Goal: Task Accomplishment & Management: Manage account settings

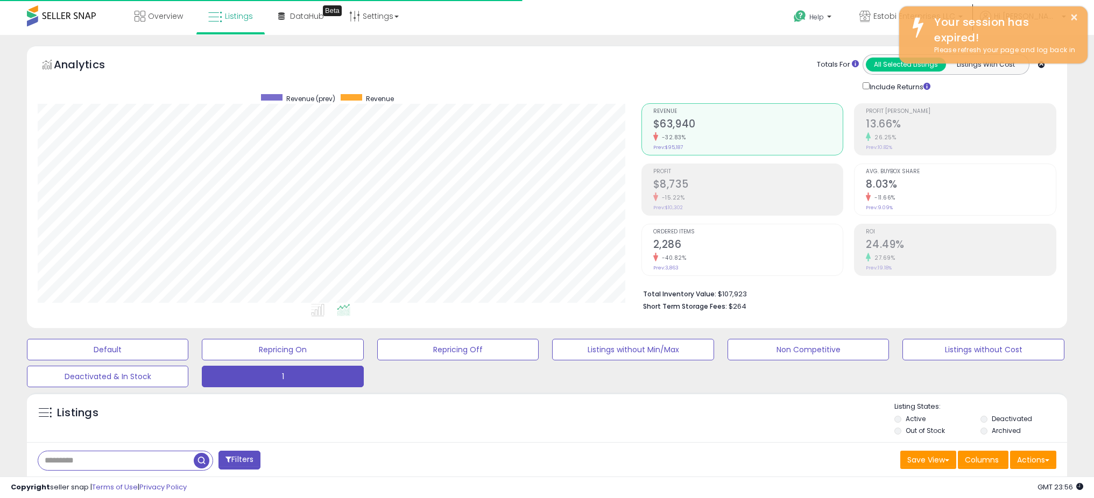
select select "**"
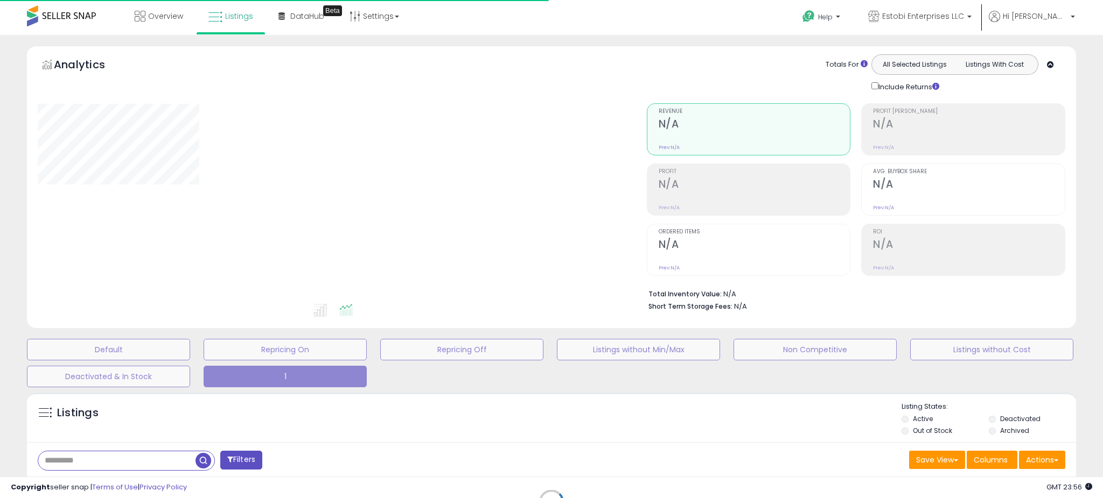
select select "**"
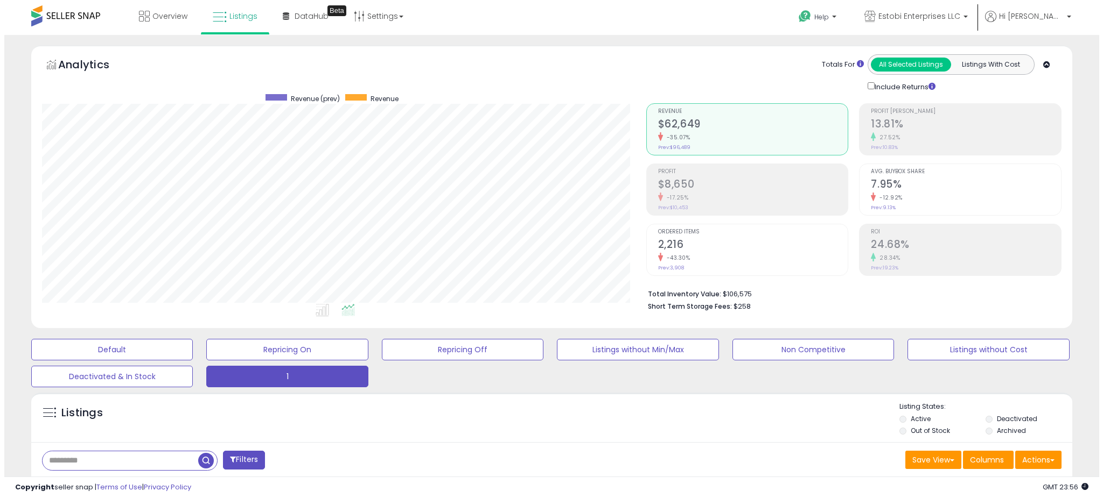
scroll to position [221, 603]
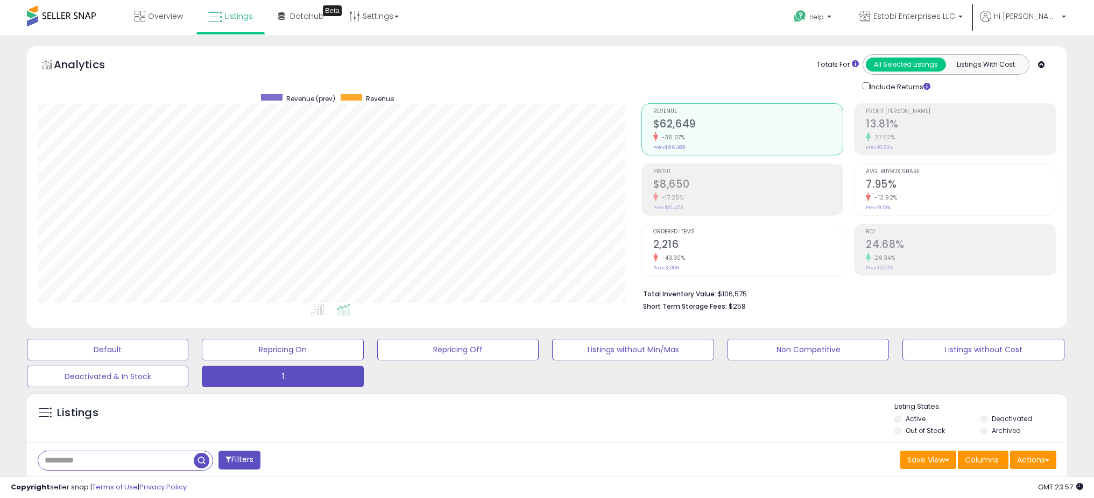
click at [651, 196] on li "Profit $8,650 -17.25% Prev: $10,453" at bounding box center [743, 190] width 202 height 52
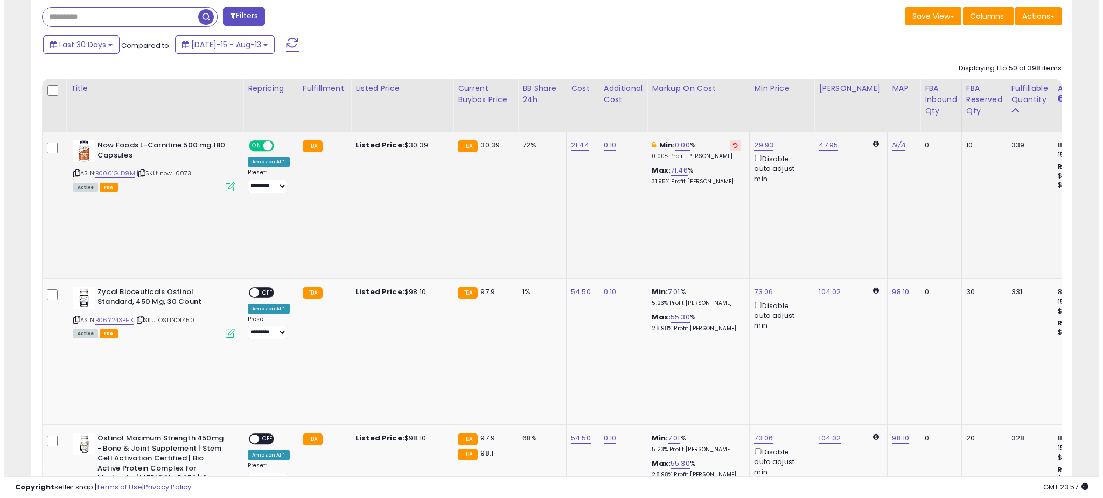
scroll to position [445, 0]
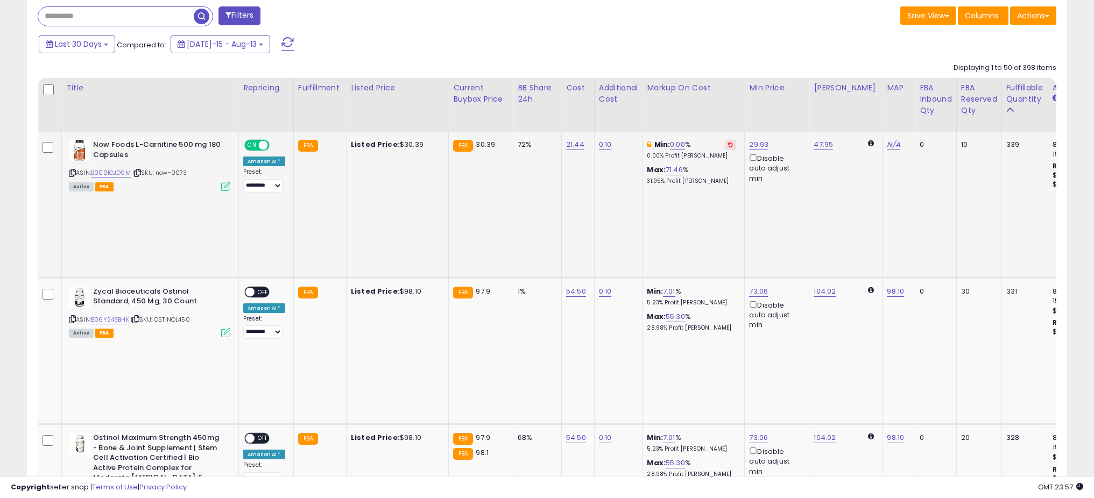
click at [229, 187] on icon at bounding box center [225, 186] width 9 height 9
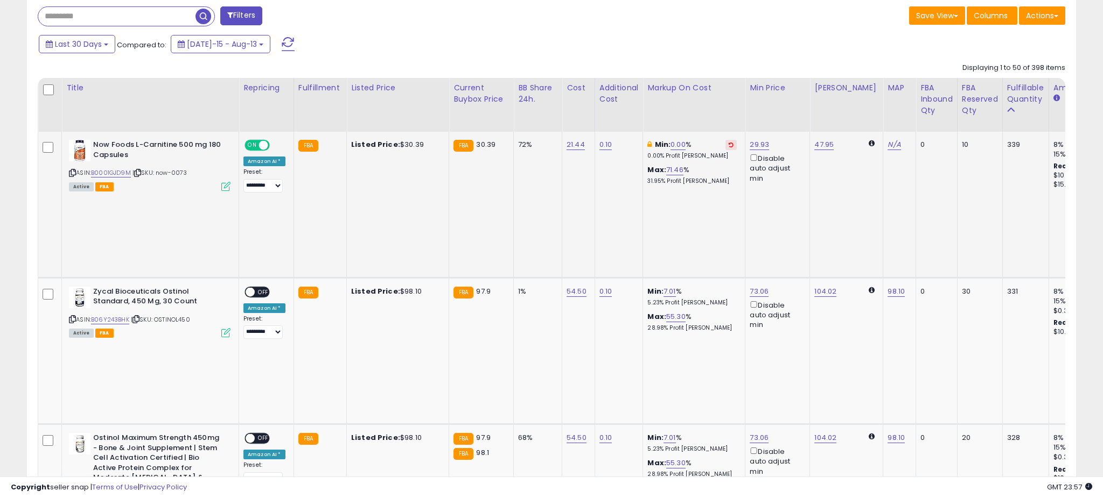
scroll to position [221, 608]
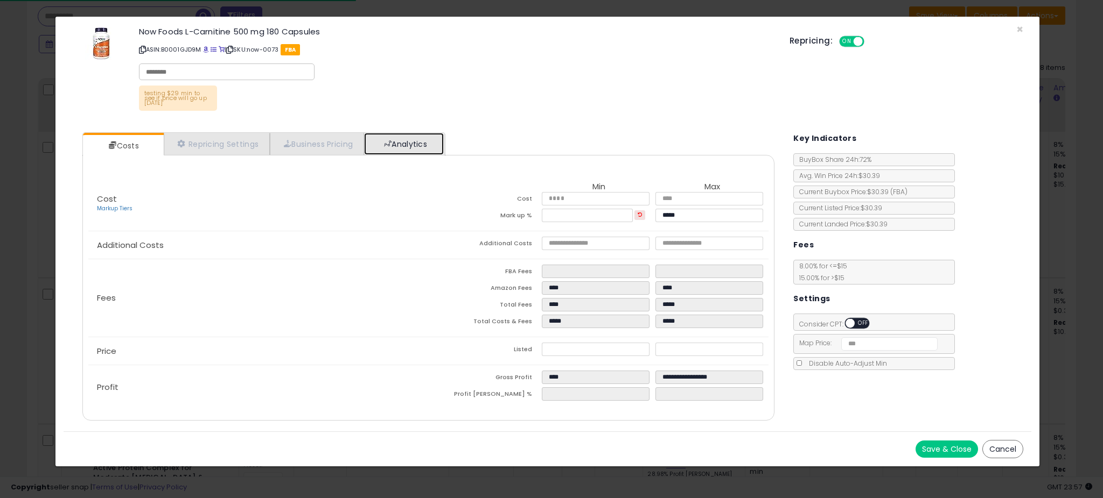
click at [414, 150] on link "Analytics" at bounding box center [404, 144] width 80 height 22
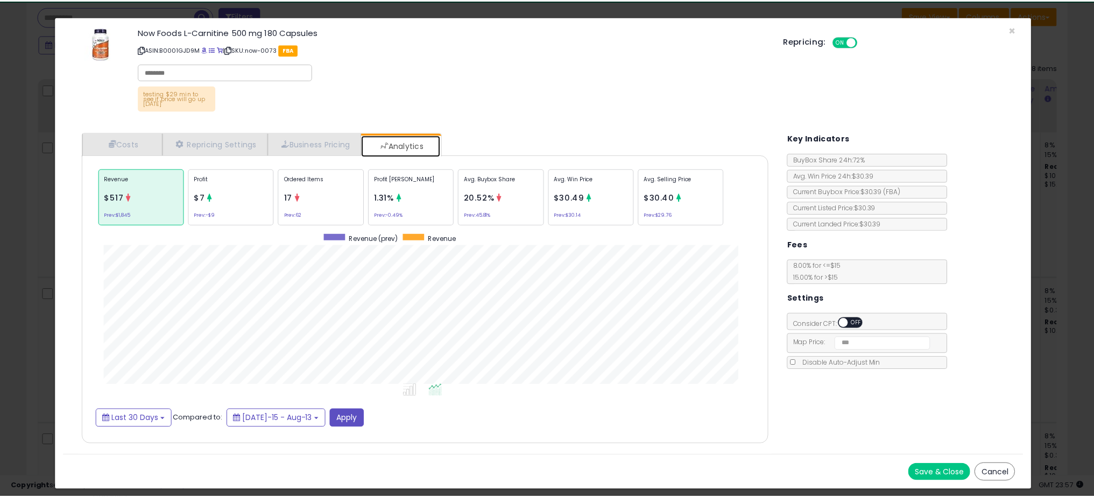
scroll to position [331, 713]
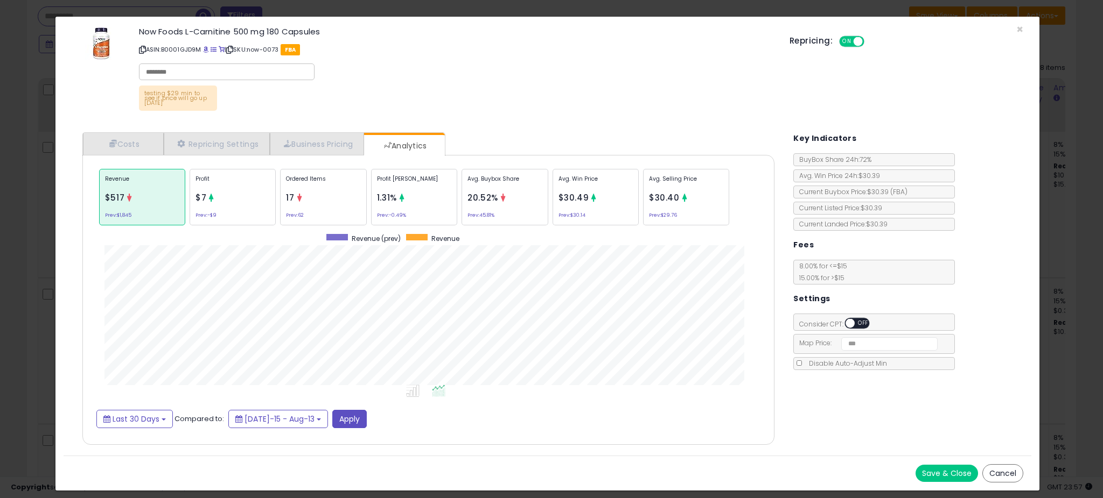
click at [53, 216] on div "× Close Now Foods L-Carnitine 500 mg 180 Capsules ASIN: B0001GJD9M | SKU: now-0…" at bounding box center [551, 249] width 1103 height 498
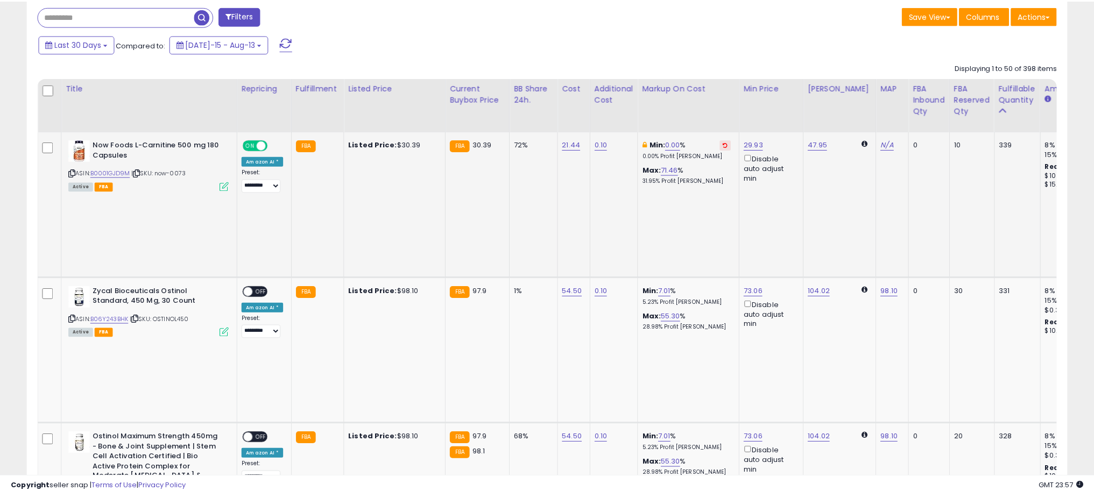
scroll to position [538115, 537732]
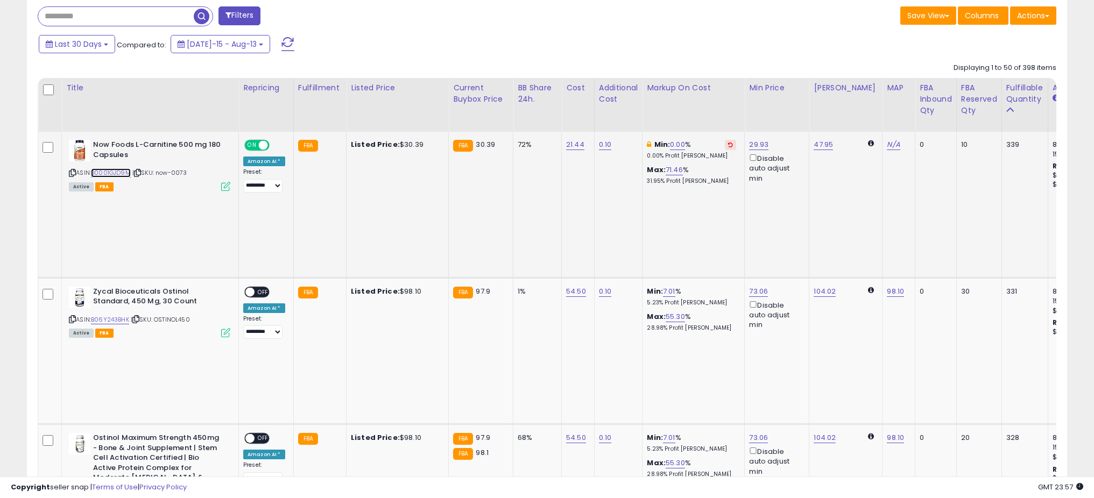
click at [101, 171] on link "B0001GJD9M" at bounding box center [111, 172] width 40 height 9
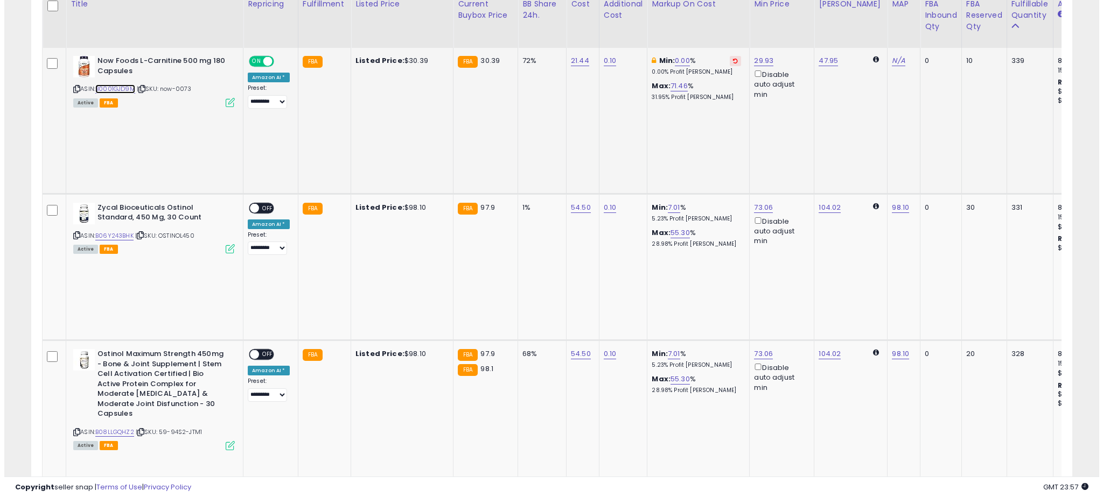
scroll to position [559, 0]
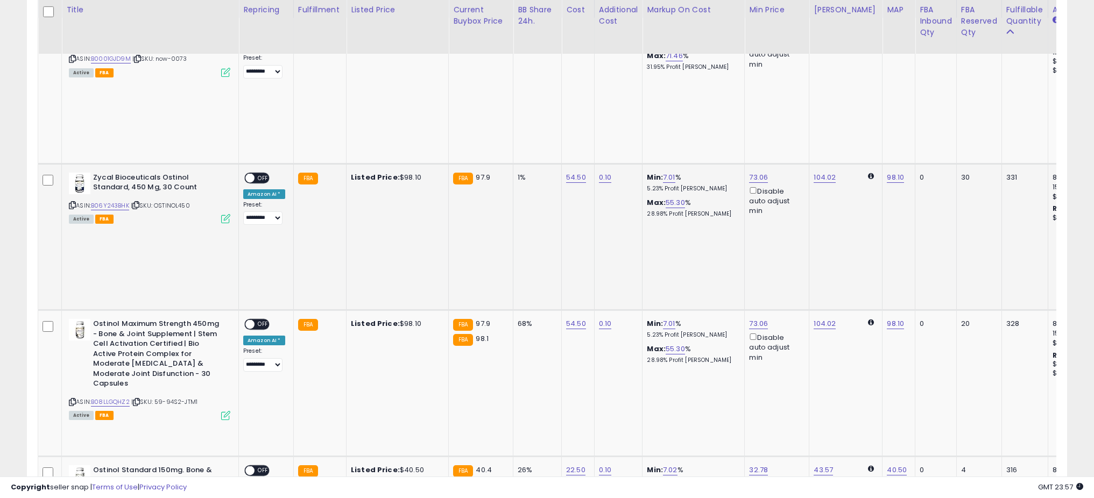
click at [222, 214] on icon at bounding box center [225, 218] width 9 height 9
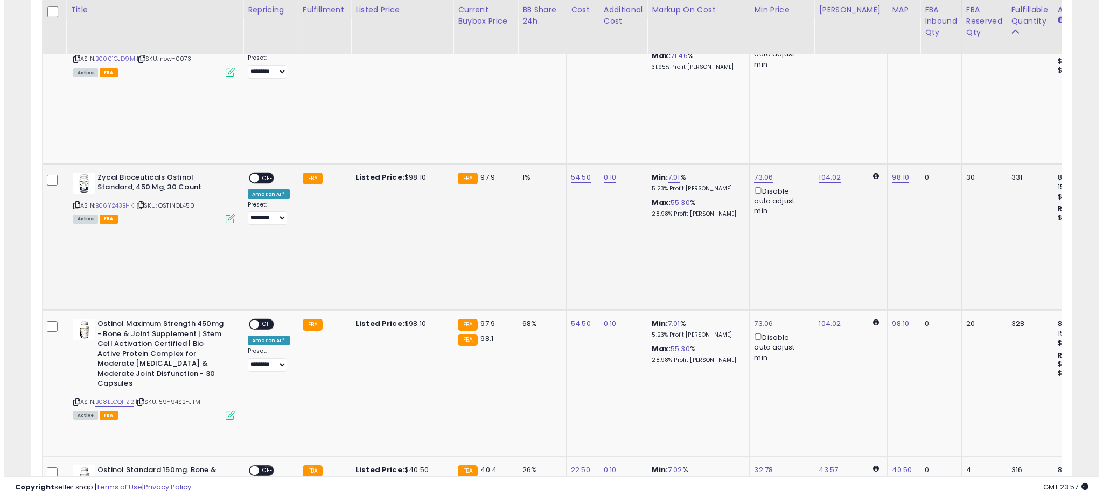
scroll to position [221, 608]
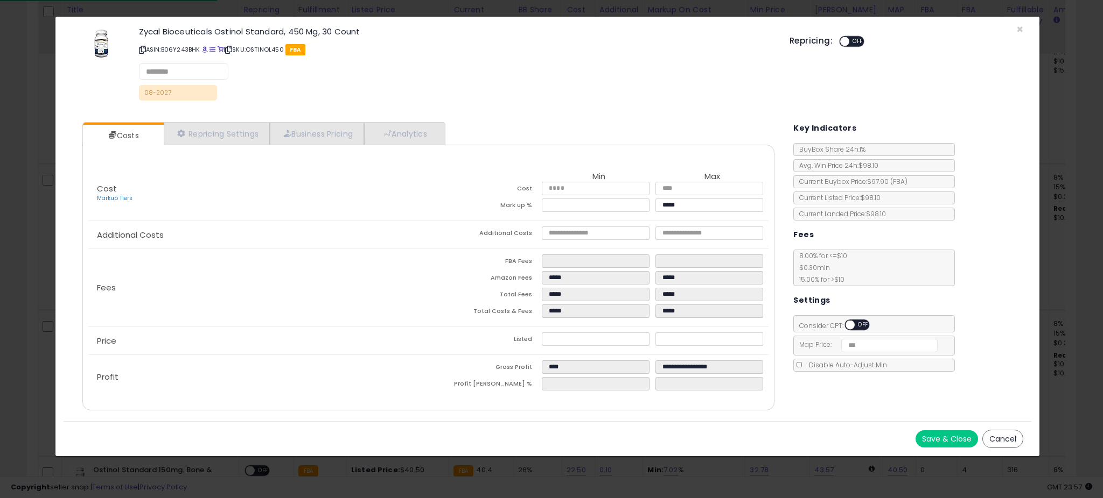
click at [433, 121] on div "Costs Repricing Settings Business Pricing Analytics Cost" at bounding box center [429, 267] width 714 height 307
click at [431, 138] on link "Analytics" at bounding box center [404, 134] width 80 height 22
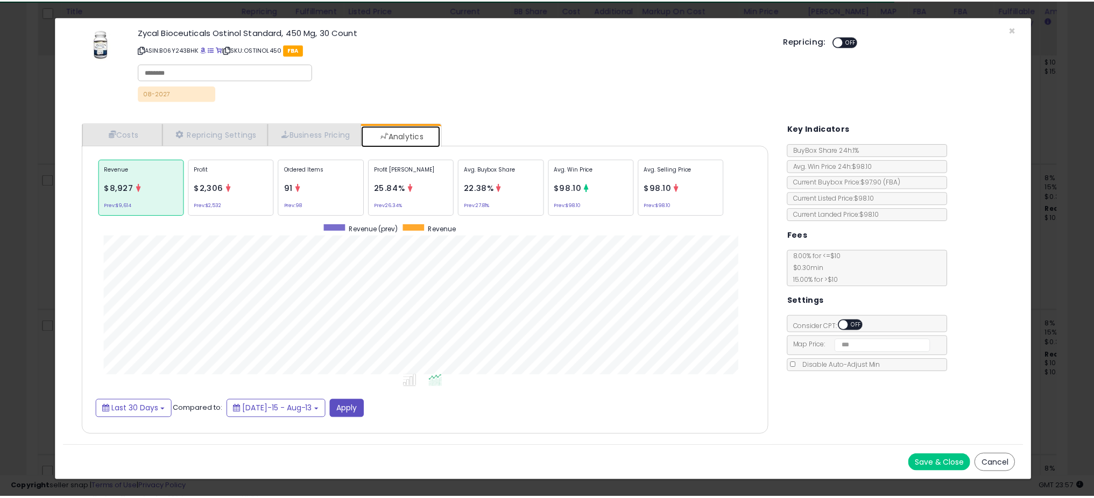
scroll to position [331, 713]
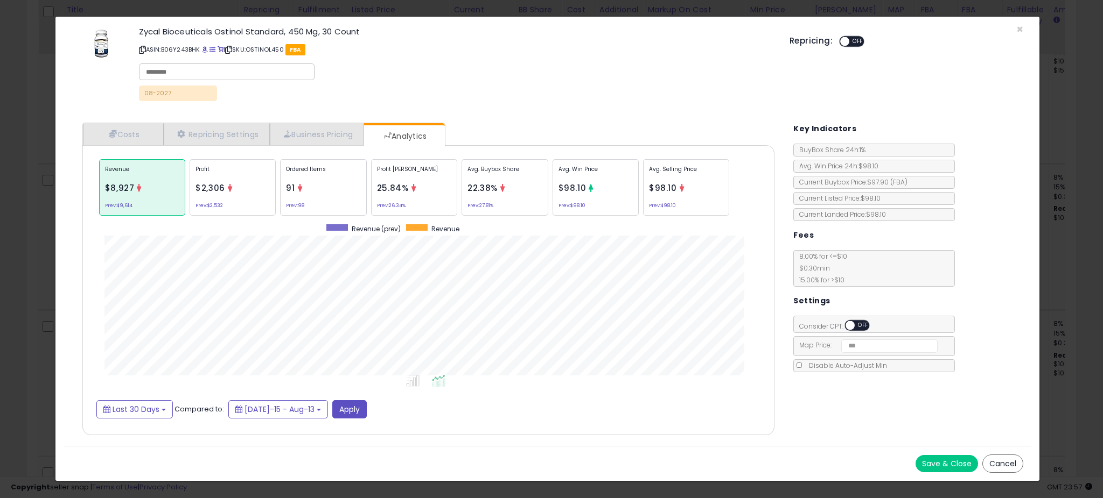
click at [12, 237] on div "× Close Zycal Bioceuticals Ostinol Standard, 450 Mg, 30 Count ASIN: B06Y243BHK …" at bounding box center [551, 249] width 1103 height 498
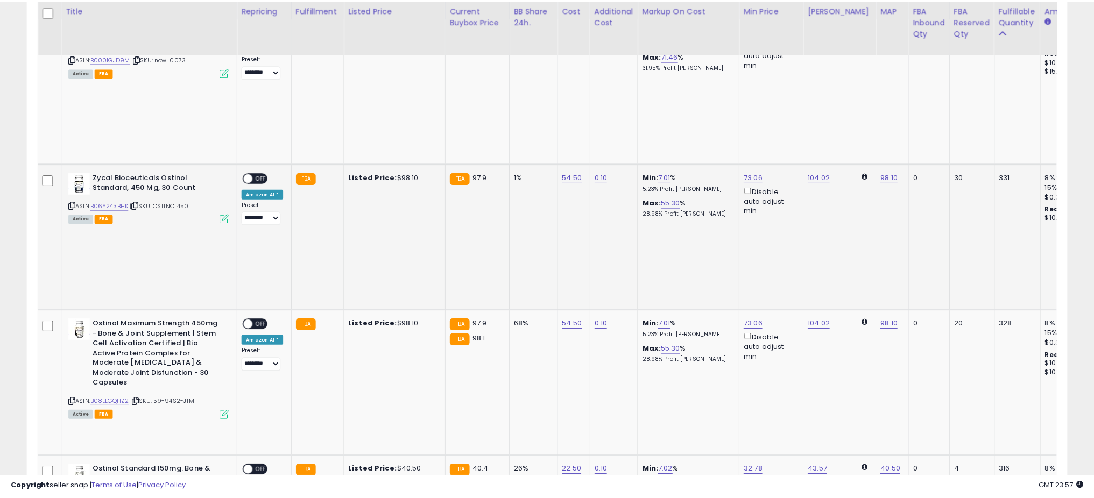
scroll to position [538115, 537732]
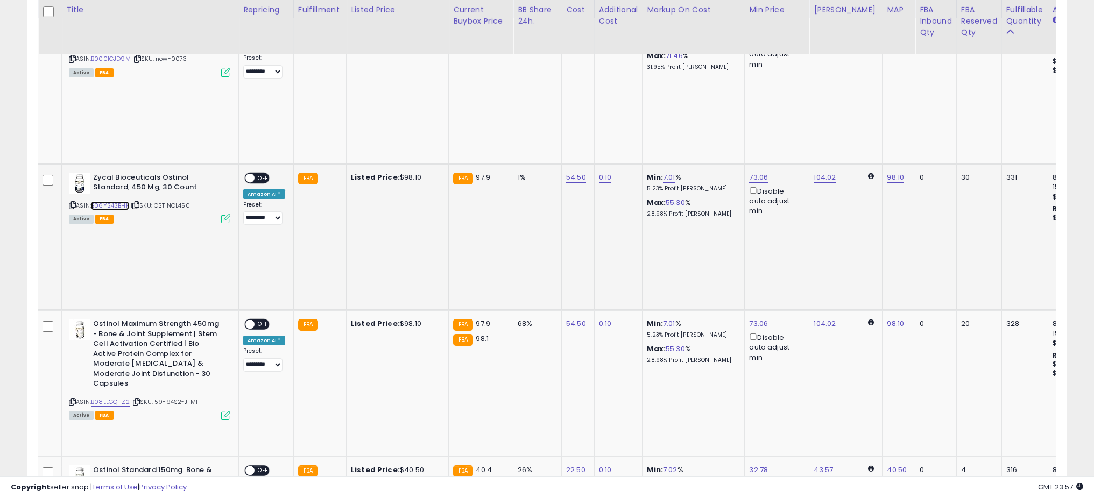
click at [122, 201] on link "B06Y243BHK" at bounding box center [110, 205] width 38 height 9
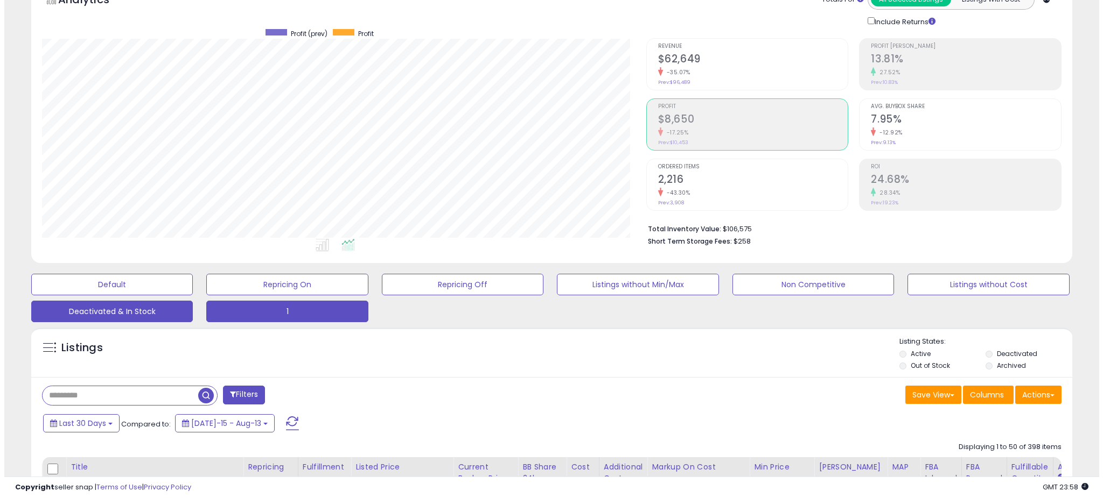
scroll to position [64, 0]
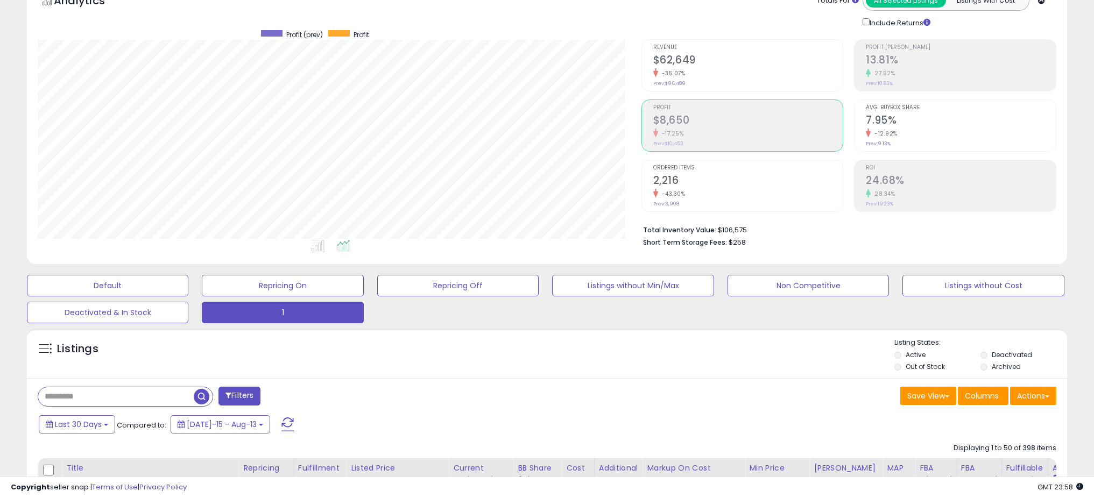
click at [151, 392] on input "text" at bounding box center [116, 397] width 156 height 19
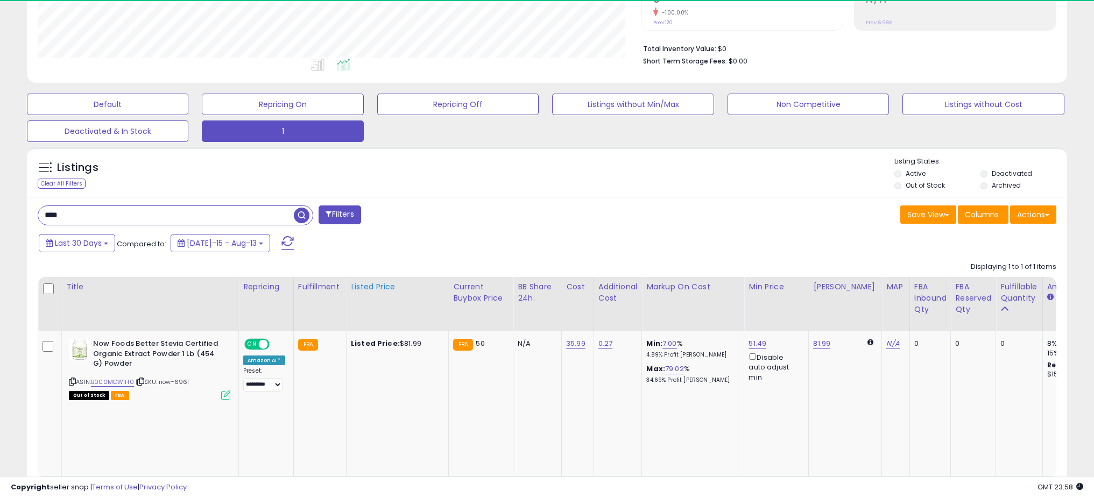
scroll to position [221, 603]
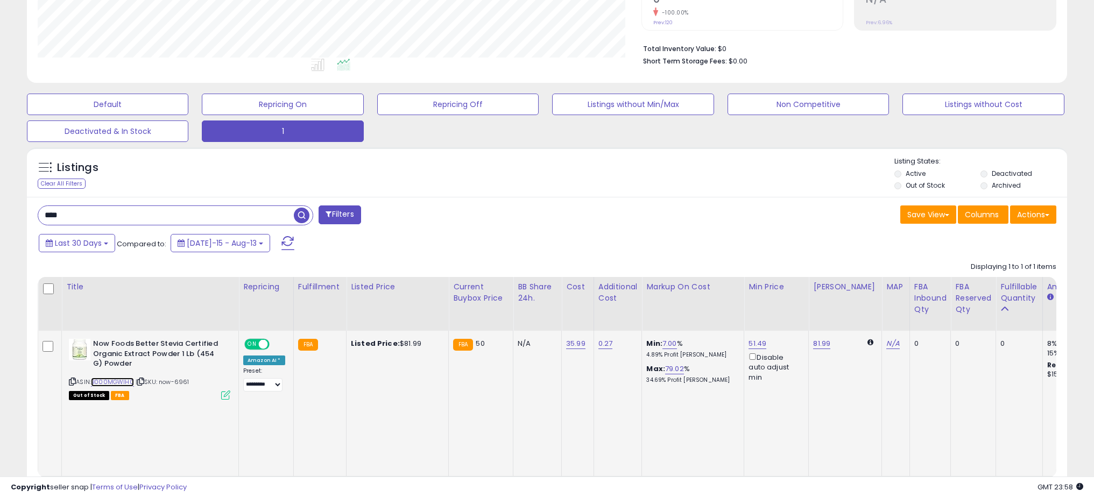
click at [115, 383] on link "B000MGWIH0" at bounding box center [112, 382] width 43 height 9
click at [231, 213] on input "****" at bounding box center [166, 215] width 256 height 19
type input "****"
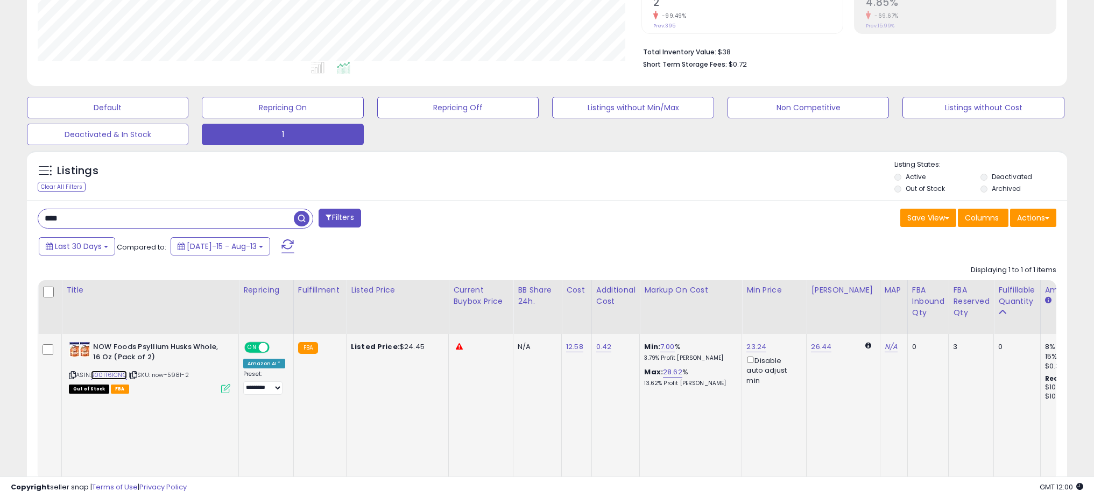
click at [124, 375] on link "B00IT6ICNO" at bounding box center [109, 375] width 36 height 9
